Goal: Information Seeking & Learning: Learn about a topic

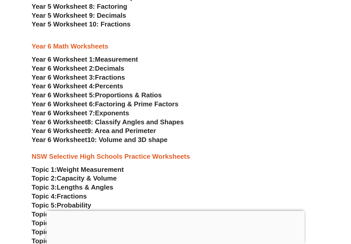
scroll to position [1016, 0]
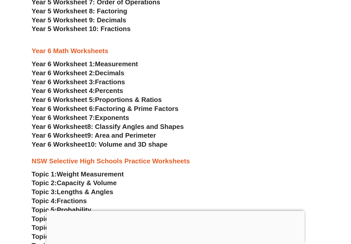
click at [129, 114] on span "Exponents" at bounding box center [112, 118] width 34 height 8
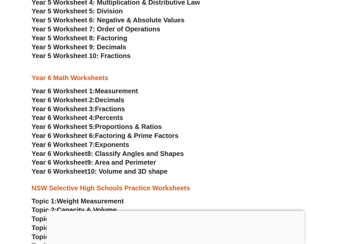
scroll to position [988, 0]
click at [171, 150] on span "8: Classify Angles and Shapes" at bounding box center [135, 154] width 97 height 8
click at [150, 159] on span "9: Area and Perimeter" at bounding box center [121, 163] width 69 height 8
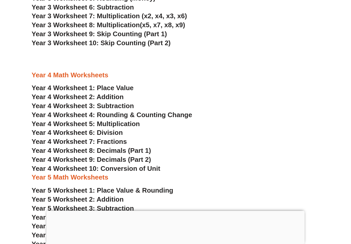
scroll to position [773, 0]
click at [151, 147] on span "Year 4 Worksheet 8: Decimals (Part 1)" at bounding box center [92, 151] width 120 height 8
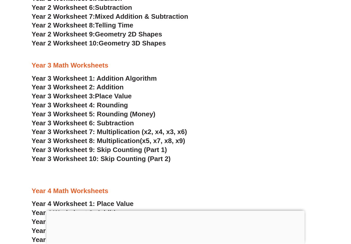
scroll to position [657, 0]
click at [146, 111] on span "Year 3 Worksheet 5: Rounding (Money)" at bounding box center [94, 115] width 124 height 8
click at [124, 102] on span "Year 3 Worksheet 4: Rounding" at bounding box center [80, 106] width 96 height 8
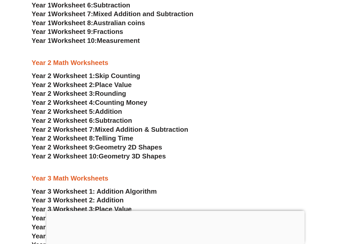
scroll to position [544, 0]
click at [133, 135] on span "Telling Time" at bounding box center [114, 139] width 38 height 8
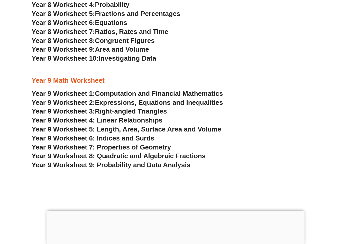
scroll to position [1496, 0]
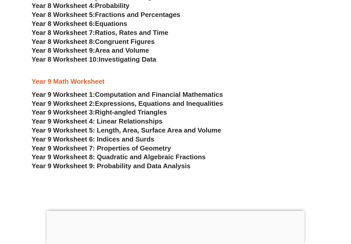
click at [155, 109] on span "Right-angled Triangles" at bounding box center [131, 113] width 72 height 8
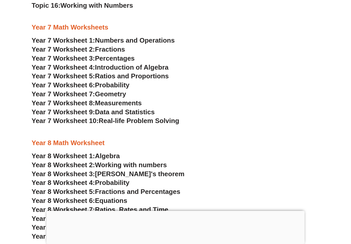
scroll to position [1318, 0]
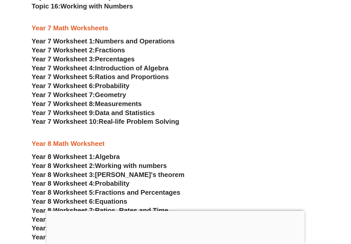
click at [117, 153] on span "Algebra" at bounding box center [107, 157] width 25 height 8
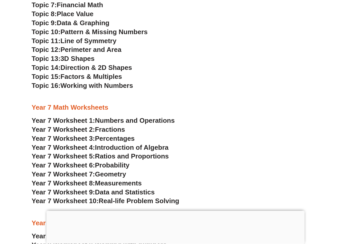
scroll to position [1254, 0]
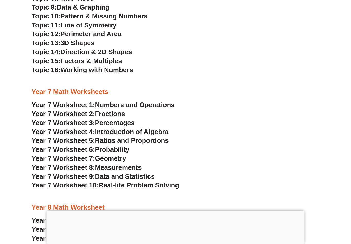
click at [173, 182] on span "Real-life Problem Solving" at bounding box center [139, 186] width 80 height 8
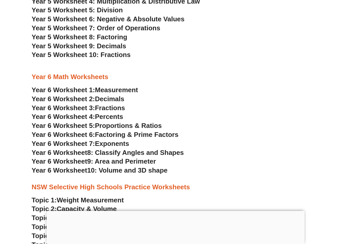
scroll to position [990, 0]
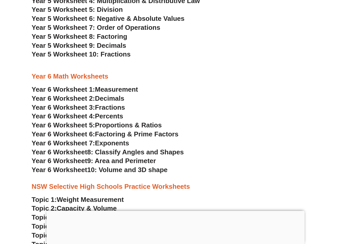
click at [169, 130] on span "Factoring & Prime Factors" at bounding box center [137, 134] width 84 height 8
click at [119, 112] on span "Percents" at bounding box center [109, 116] width 28 height 8
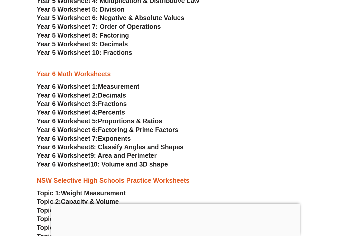
scroll to position [994, 0]
